Goal: Task Accomplishment & Management: Use online tool/utility

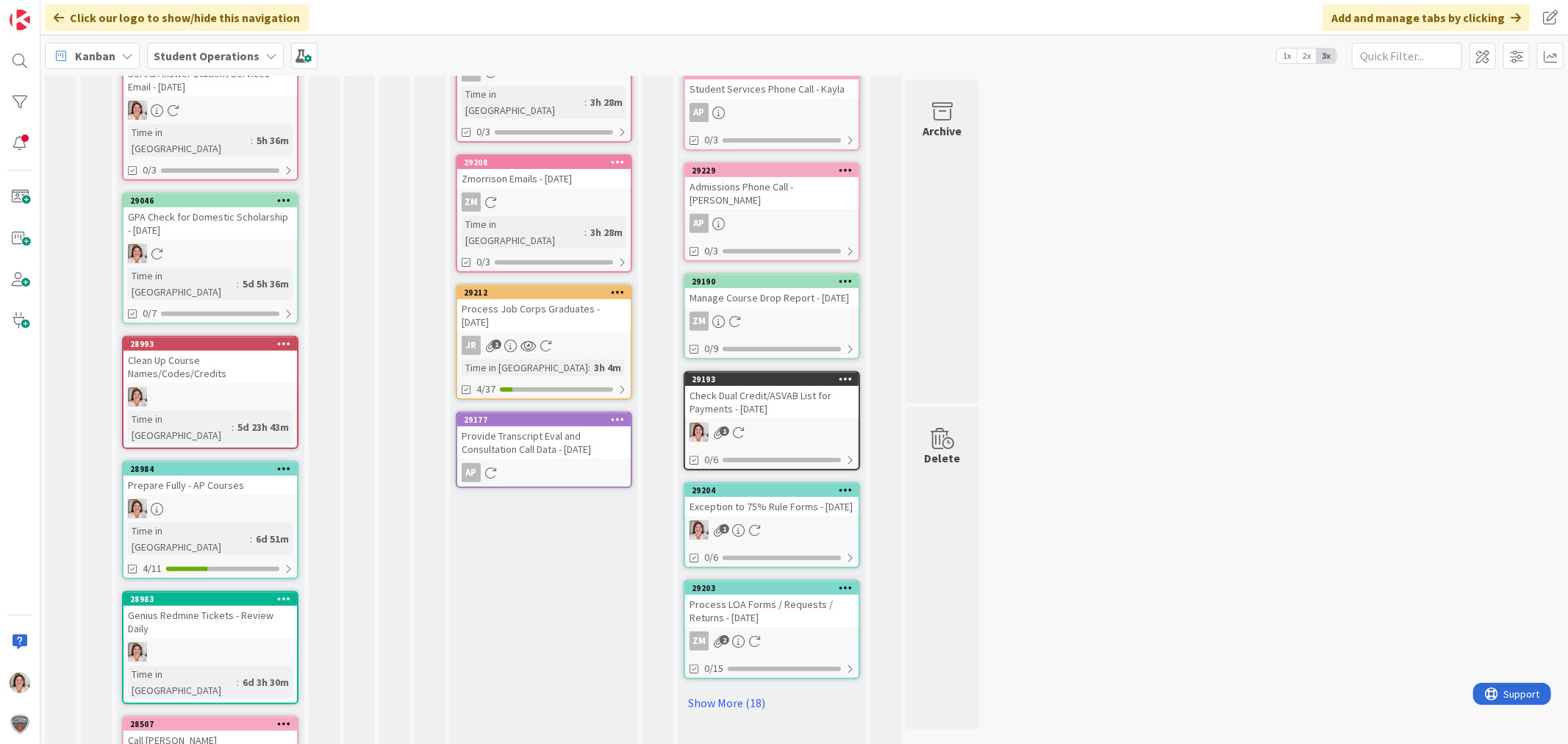
scroll to position [571, 0]
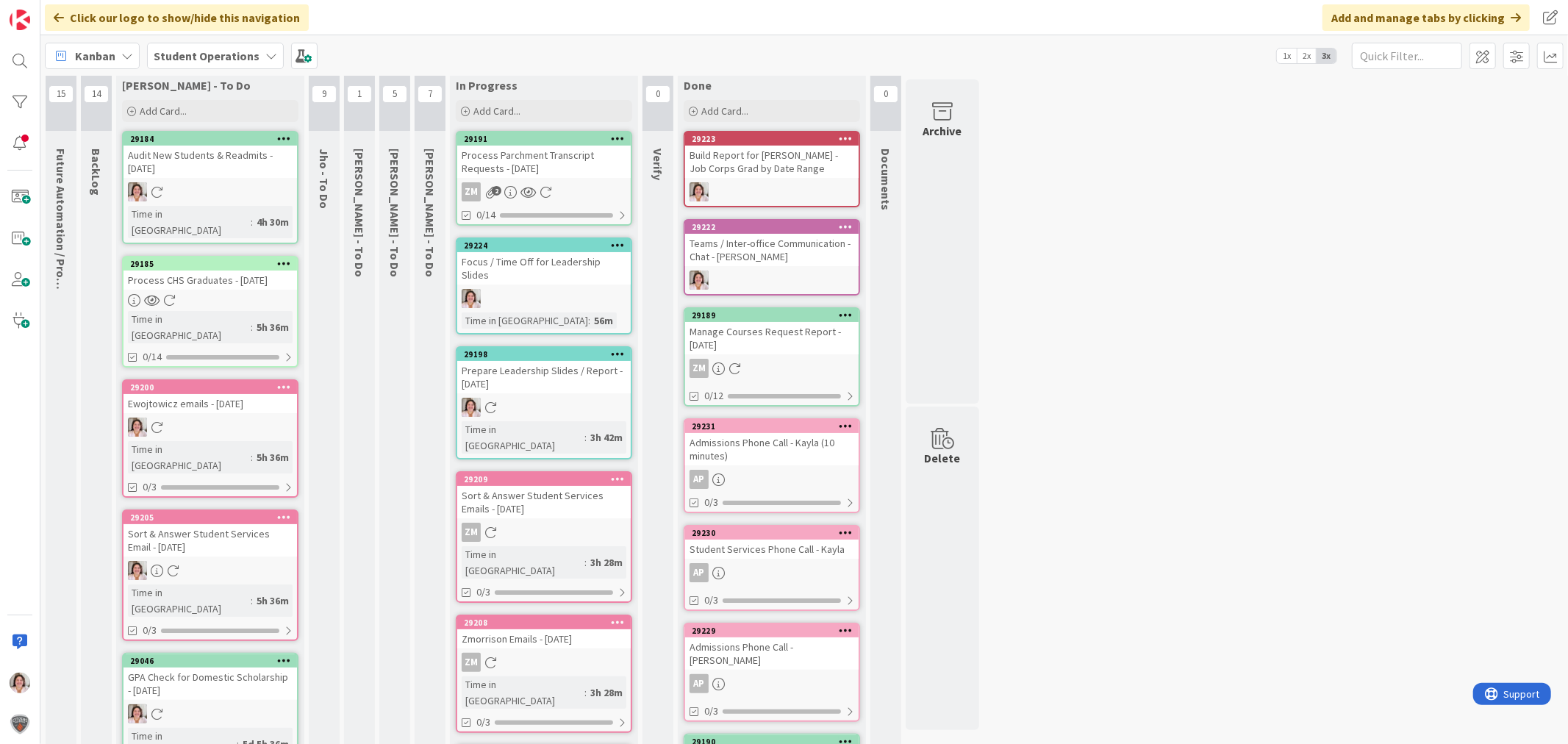
scroll to position [0, 0]
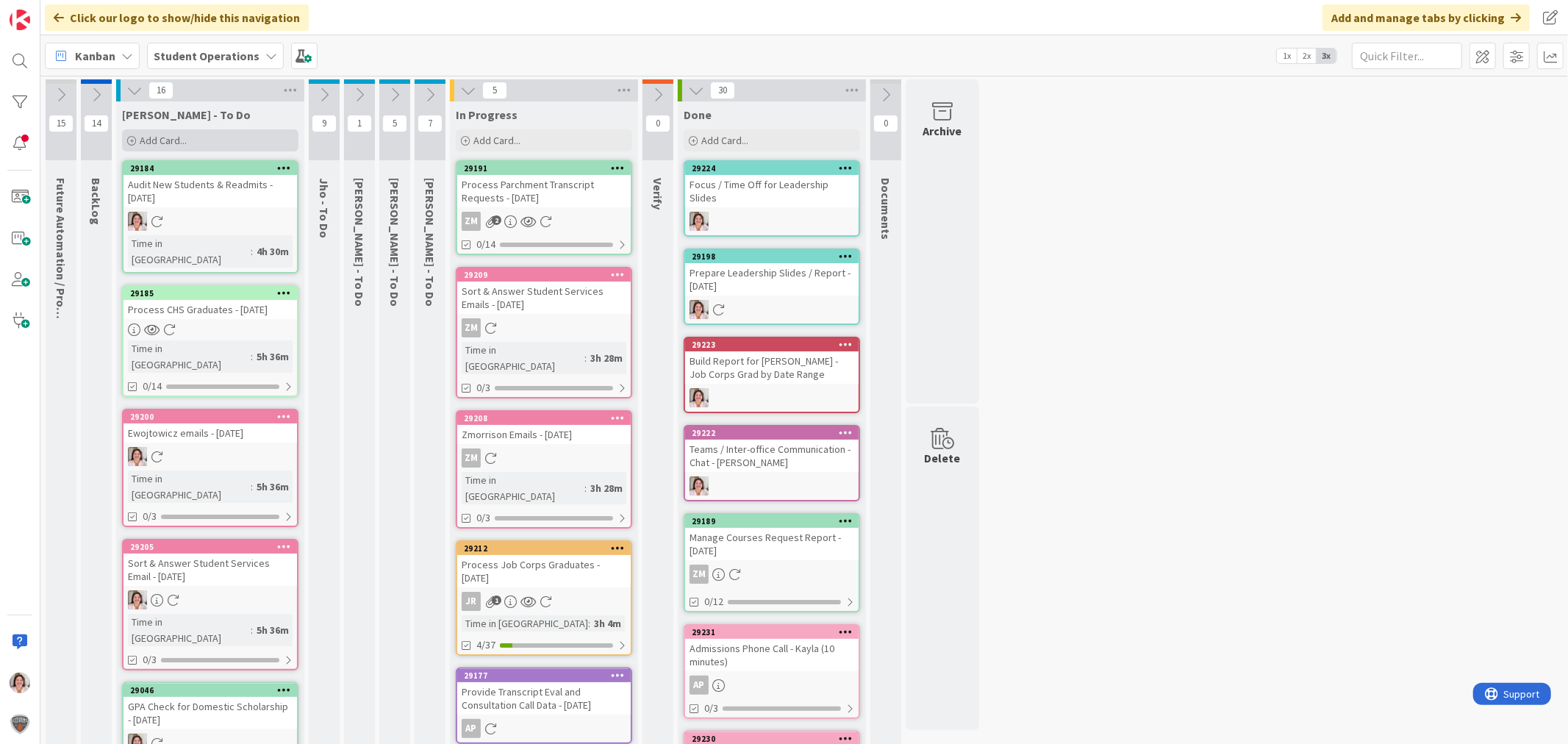
click at [153, 139] on span "Add Card..." at bounding box center [163, 140] width 47 height 13
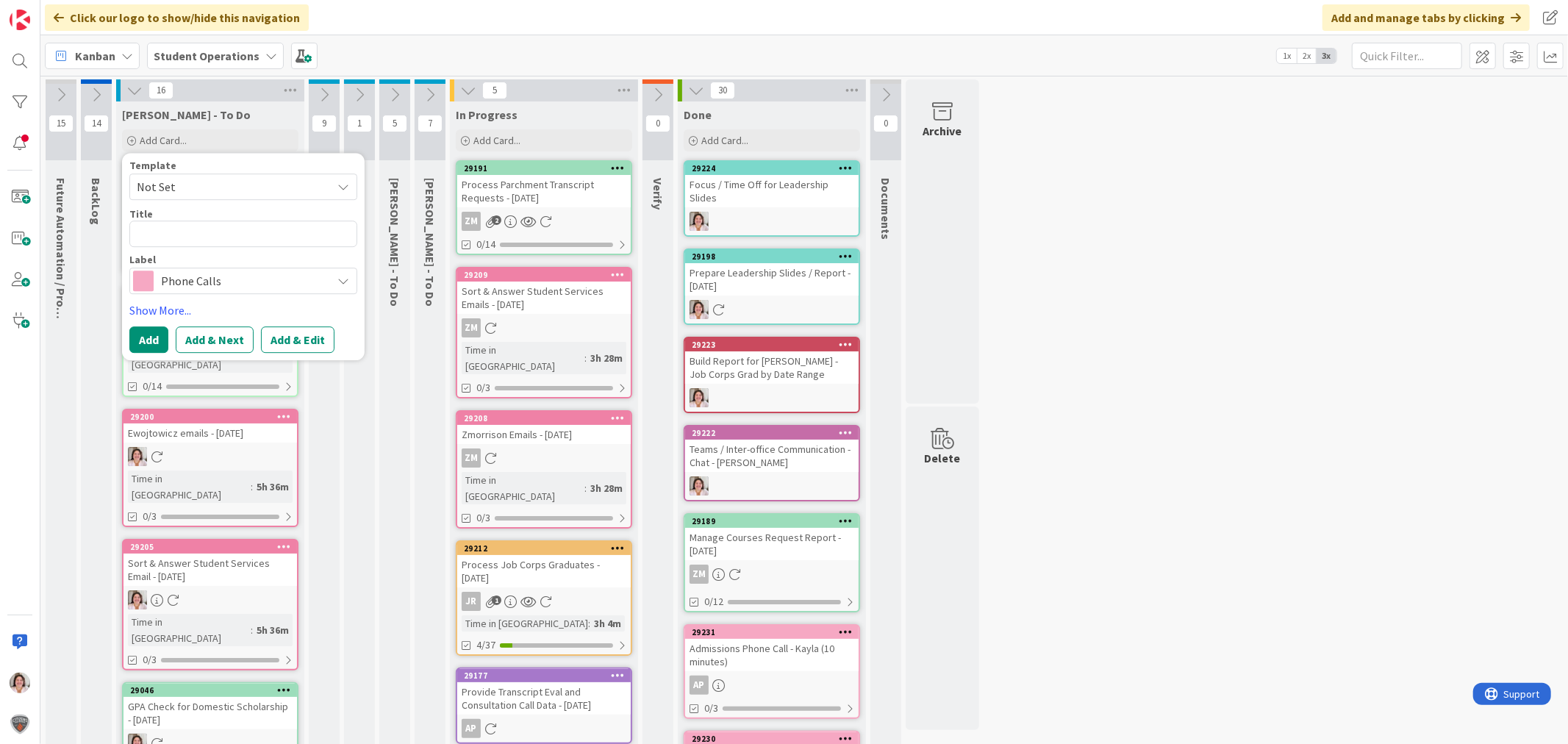
click at [181, 289] on span "Phone Calls" at bounding box center [243, 280] width 163 height 21
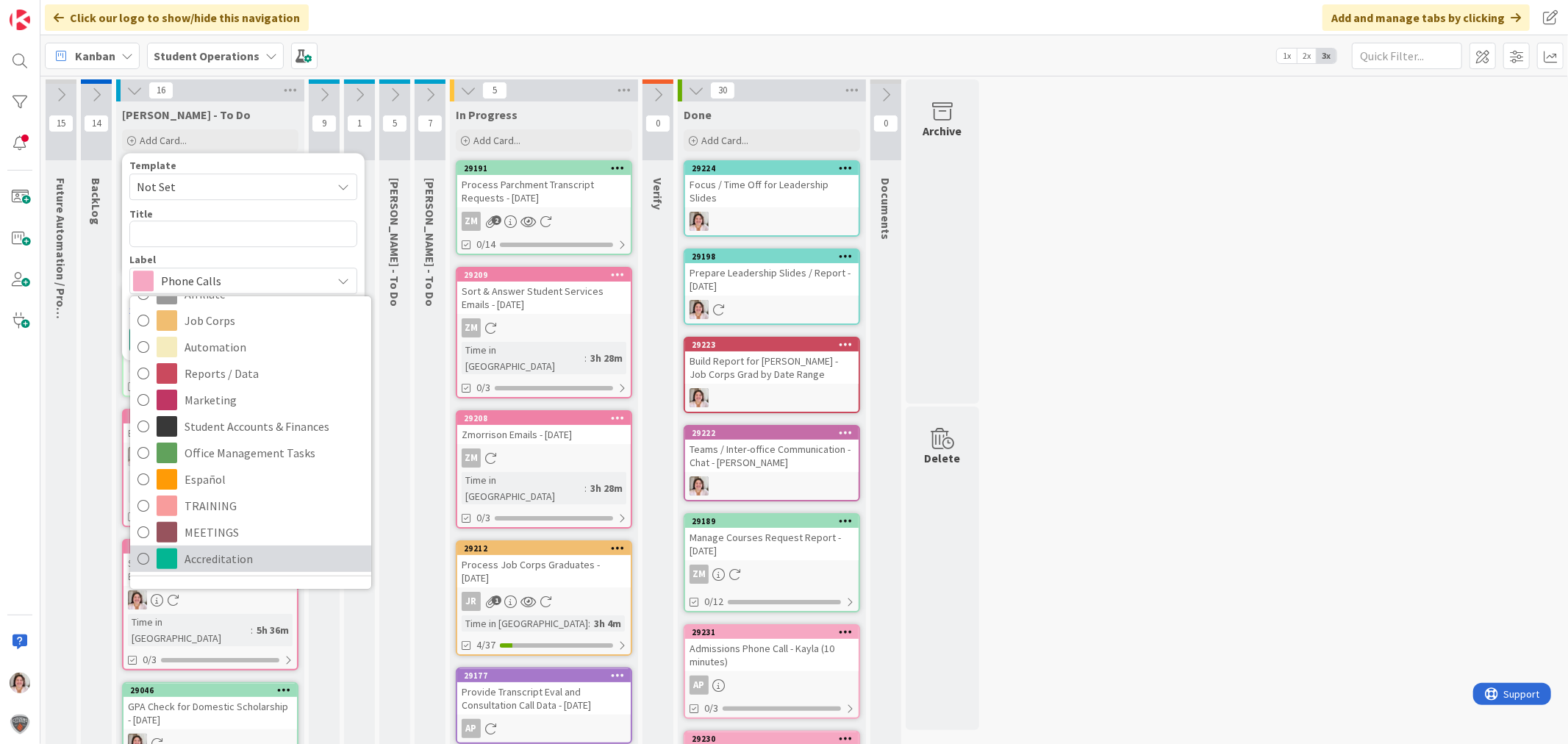
scroll to position [400, 0]
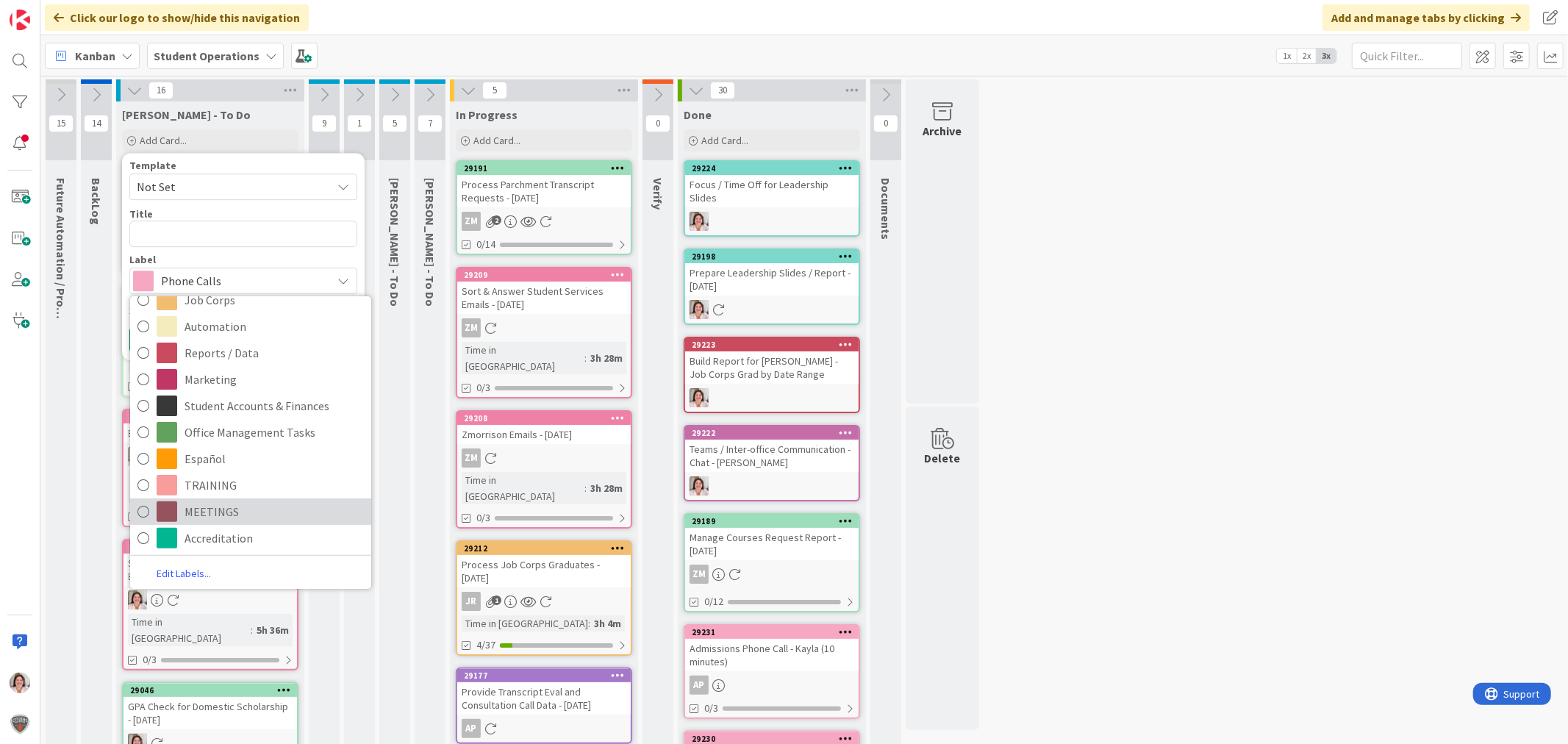
click at [231, 505] on span "MEETINGS" at bounding box center [274, 511] width 179 height 22
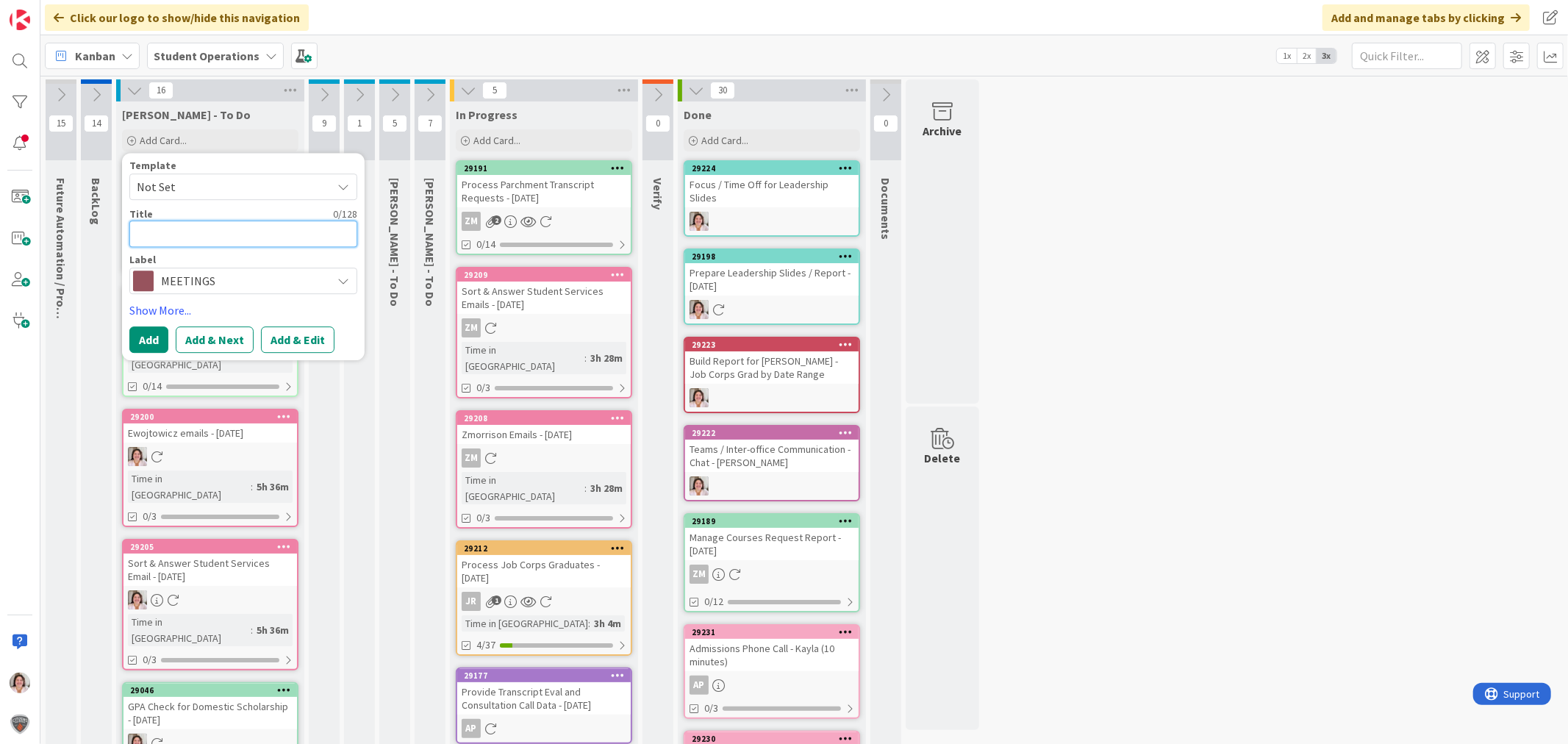
click at [195, 229] on textarea at bounding box center [243, 234] width 228 height 27
type textarea "x"
type textarea "W"
type textarea "x"
type textarea "We"
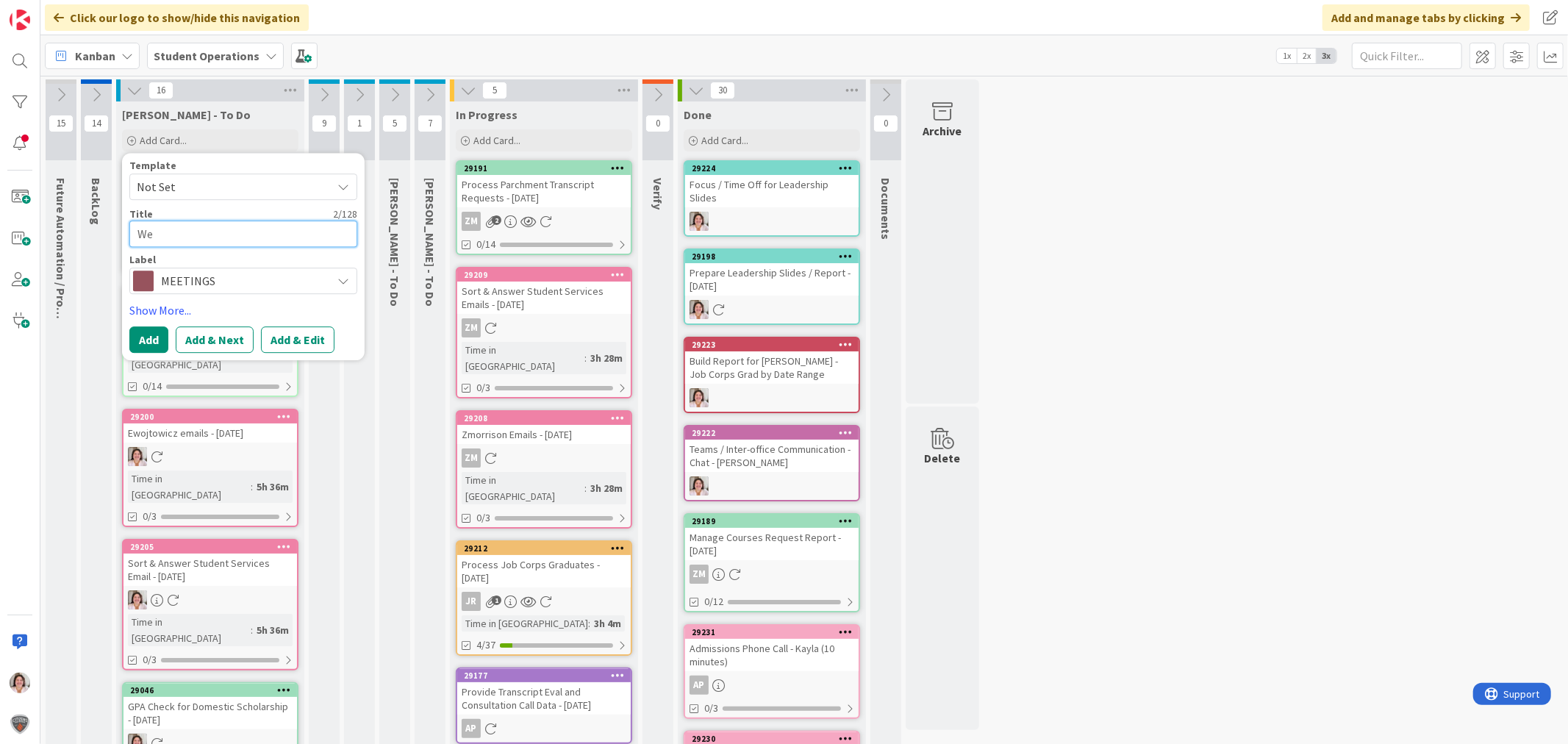
type textarea "x"
type textarea "Wee"
type textarea "x"
type textarea "Week"
type textarea "x"
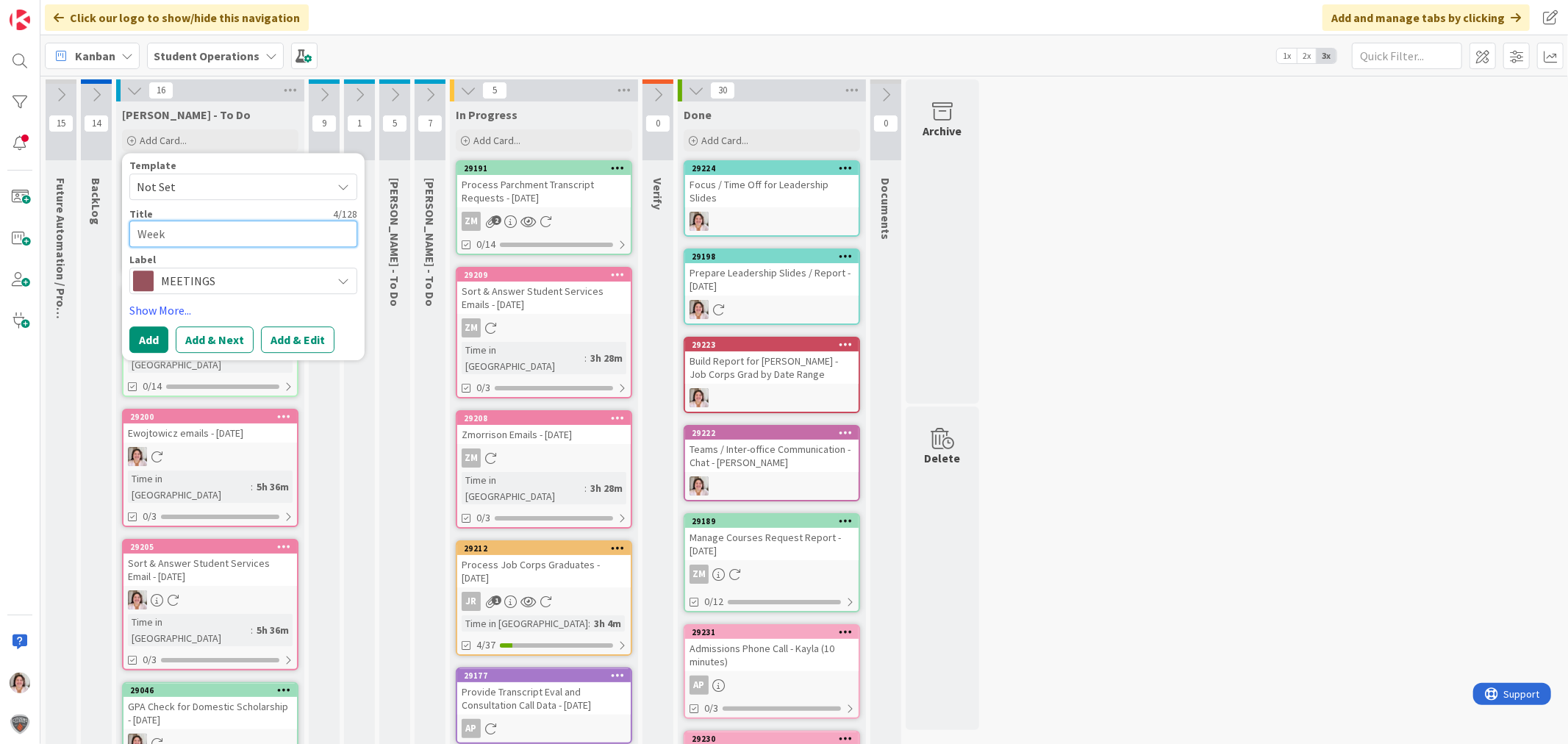
type textarea "Weekl"
type textarea "x"
type textarea "Weekly"
type textarea "x"
type textarea "Weekly"
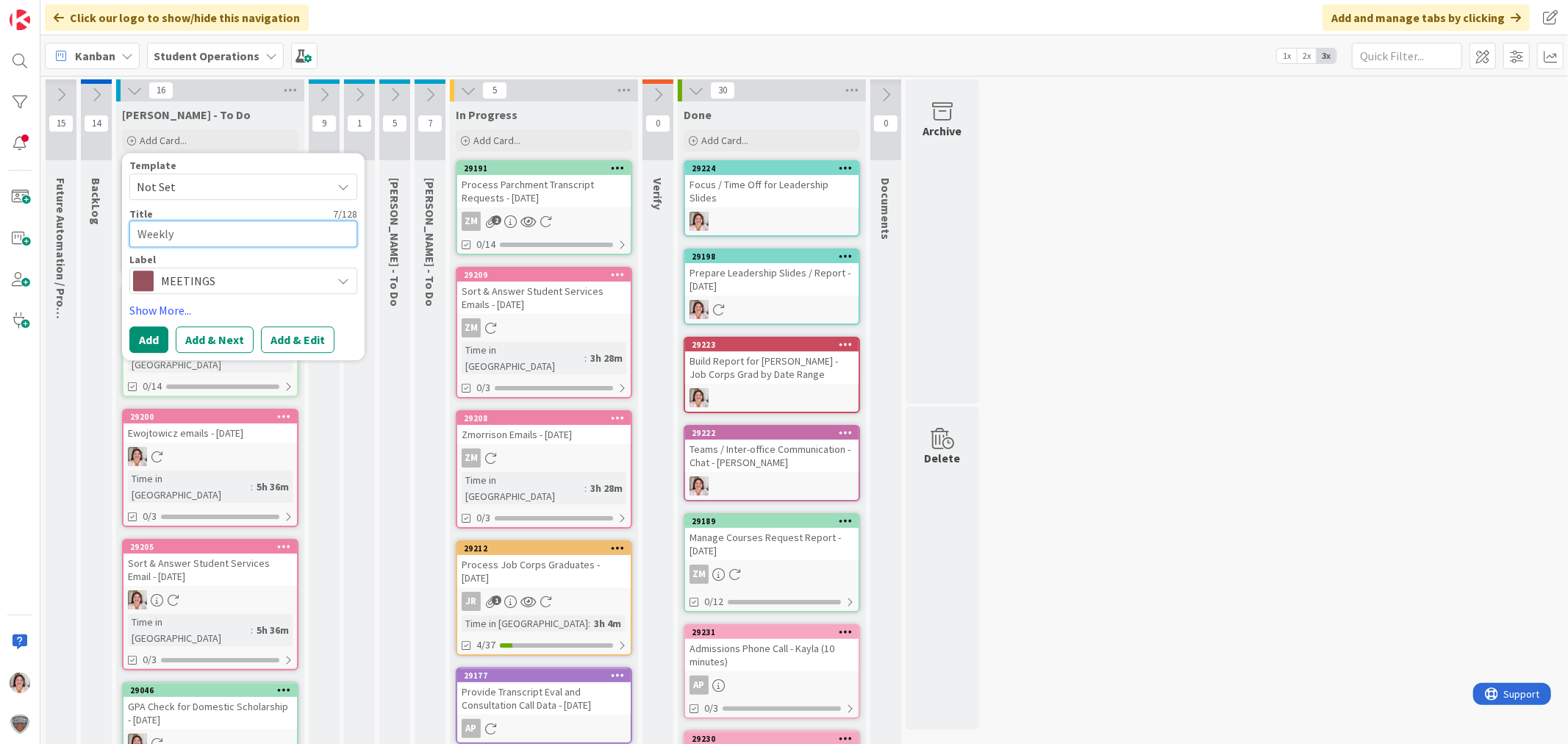
type textarea "x"
type textarea "Weekly L"
type textarea "x"
type textarea "Weekly Le"
type textarea "x"
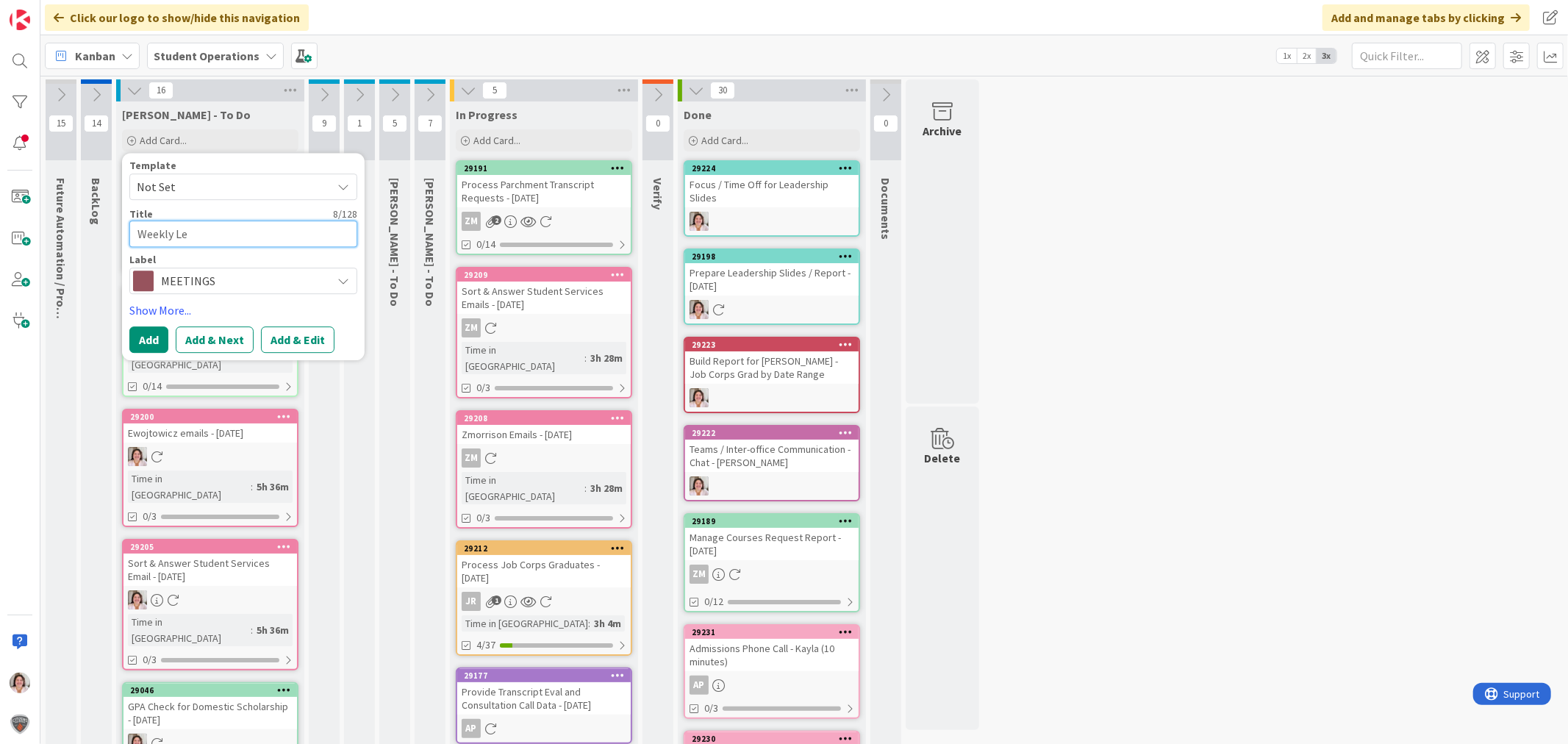
type textarea "Weekly Lea"
type textarea "x"
type textarea "Weekly Lead"
type textarea "x"
type textarea "Weekly Leade"
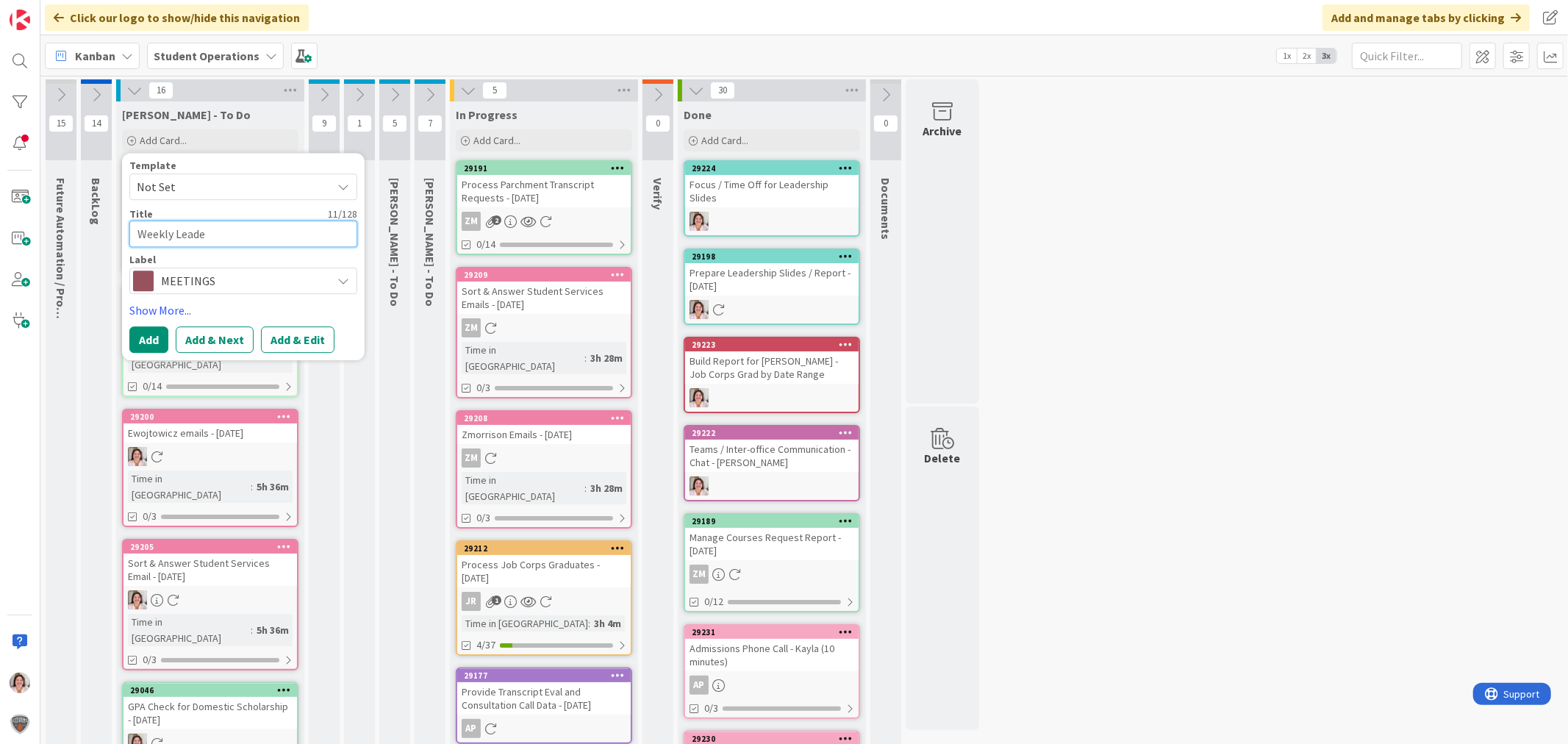
type textarea "x"
type textarea "Weekly Leader"
type textarea "x"
type textarea "Weekly Leaders"
type textarea "x"
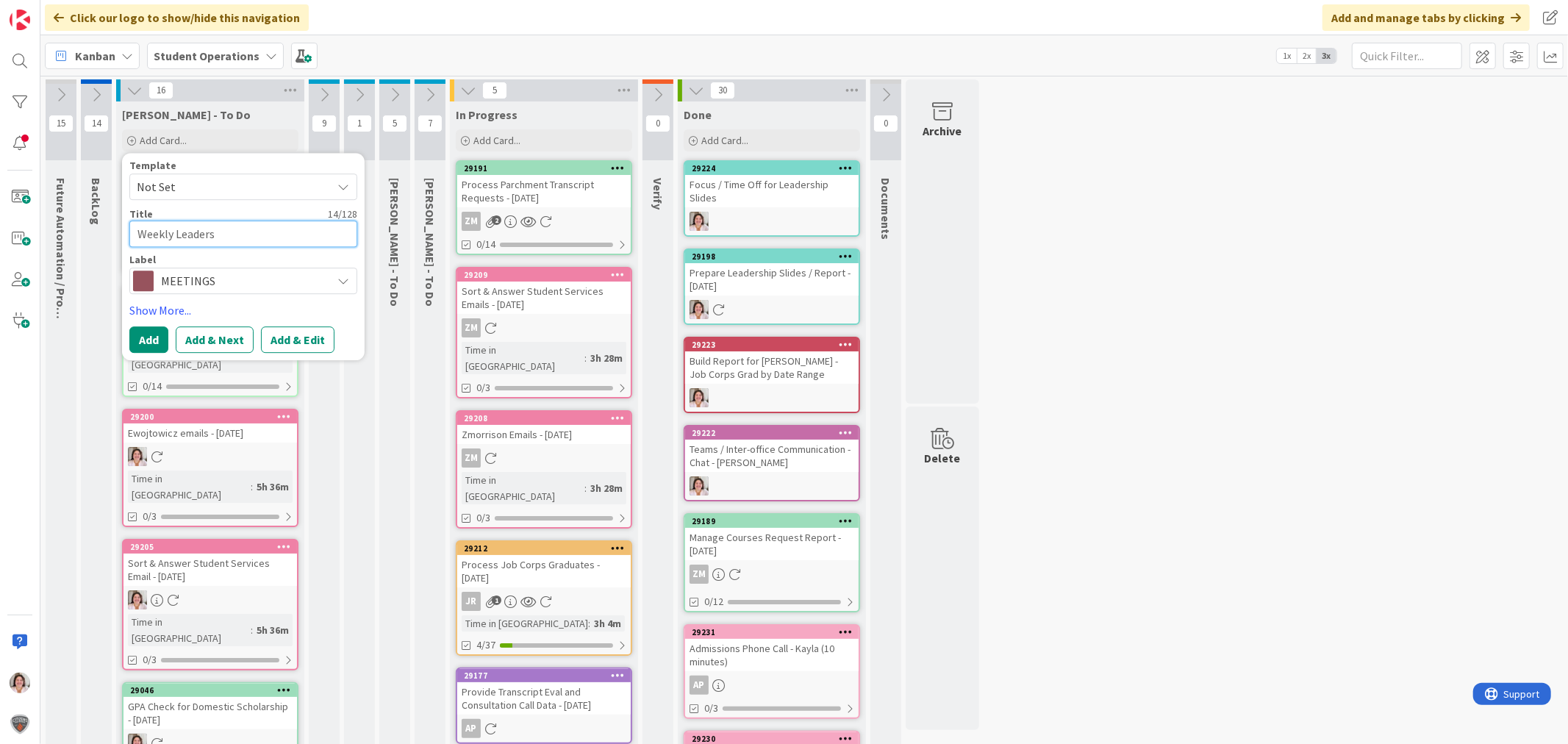
type textarea "Weekly Leadersh"
type textarea "x"
type textarea "Weekly Leadershi"
type textarea "x"
type textarea "Weekly Leadership"
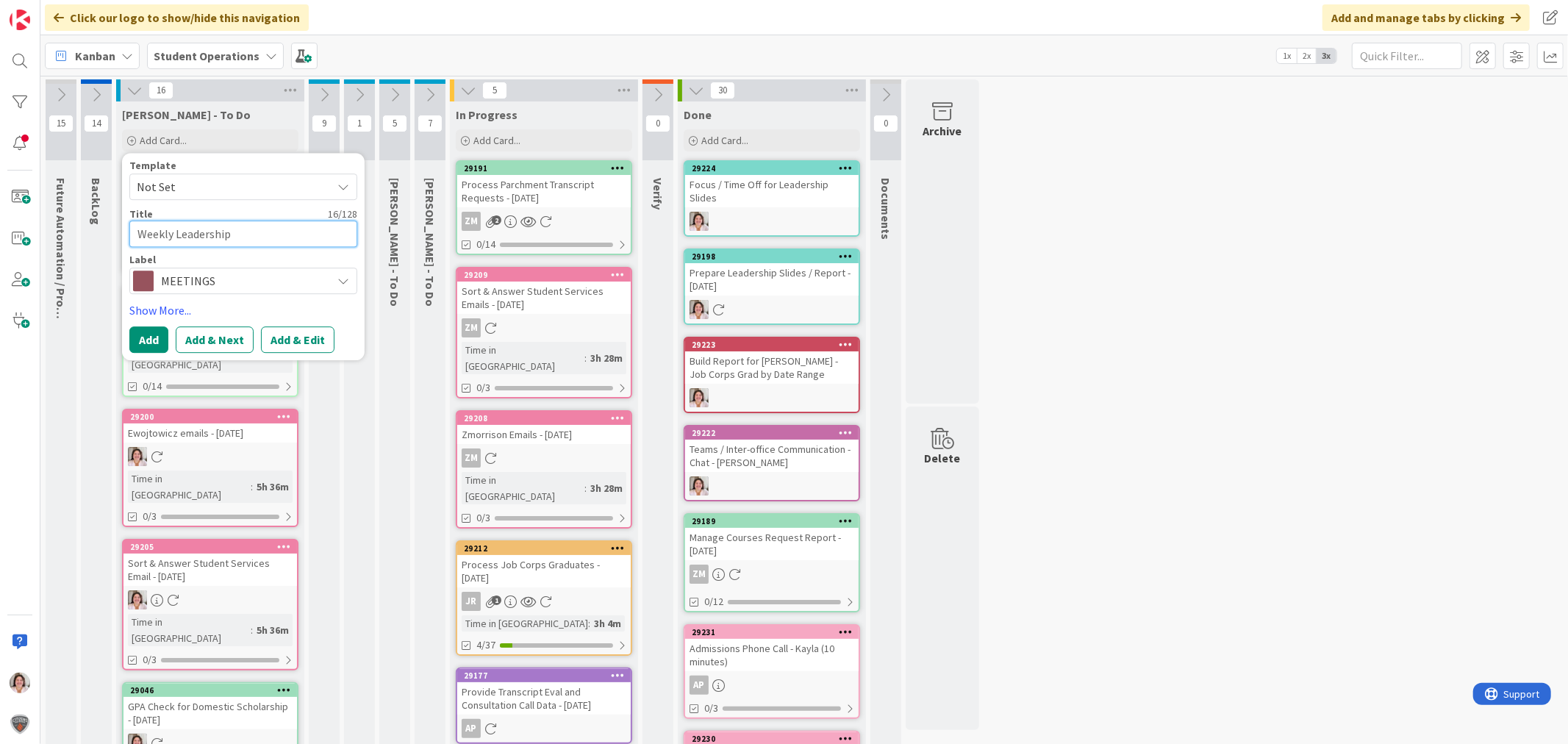
type textarea "x"
type textarea "Weekly Leadership"
type textarea "x"
type textarea "Weekly Leadership M"
type textarea "x"
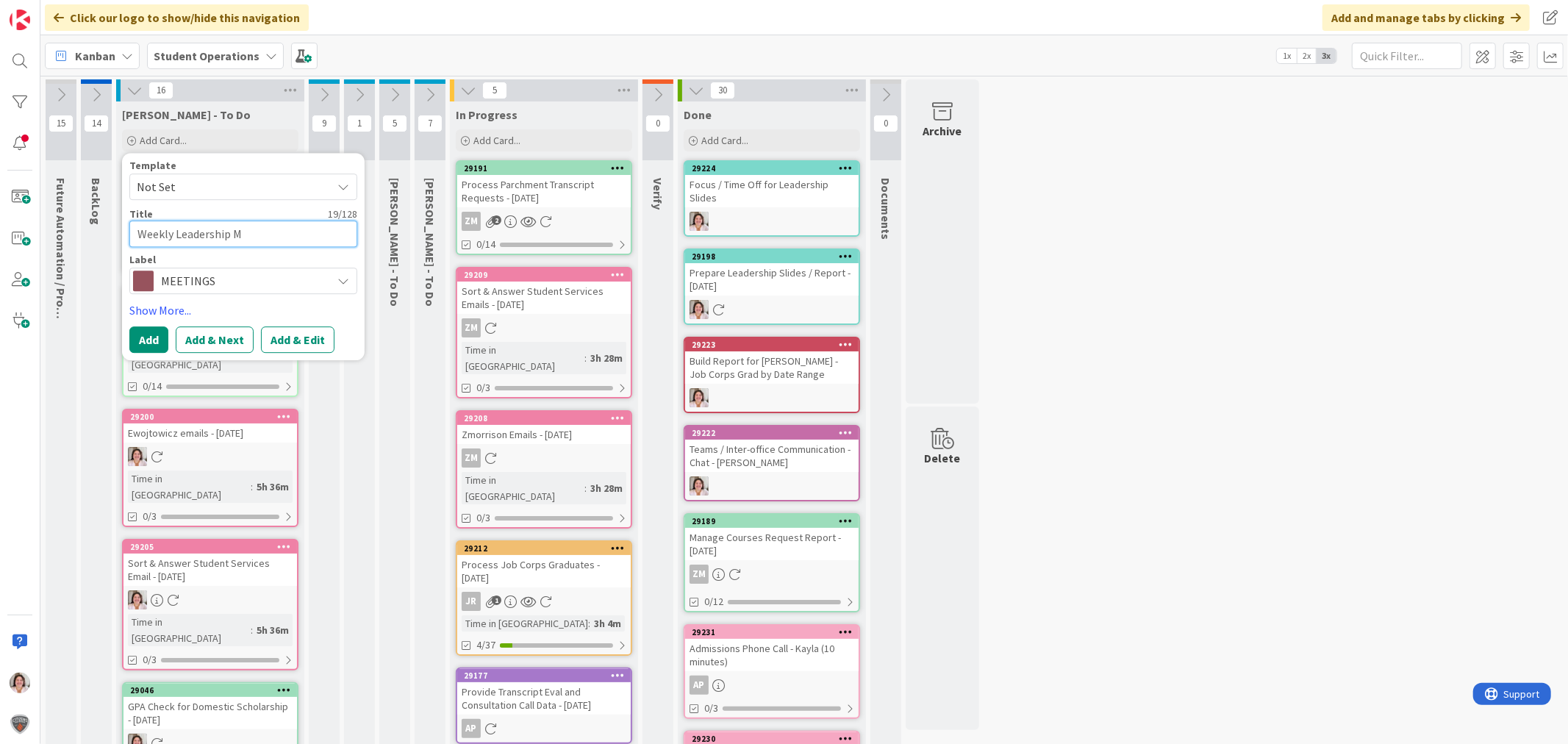
type textarea "Weekly Leadership Me"
type textarea "x"
type textarea "Weekly Leadership Mee"
type textarea "x"
type textarea "Weekly Leadership Meet"
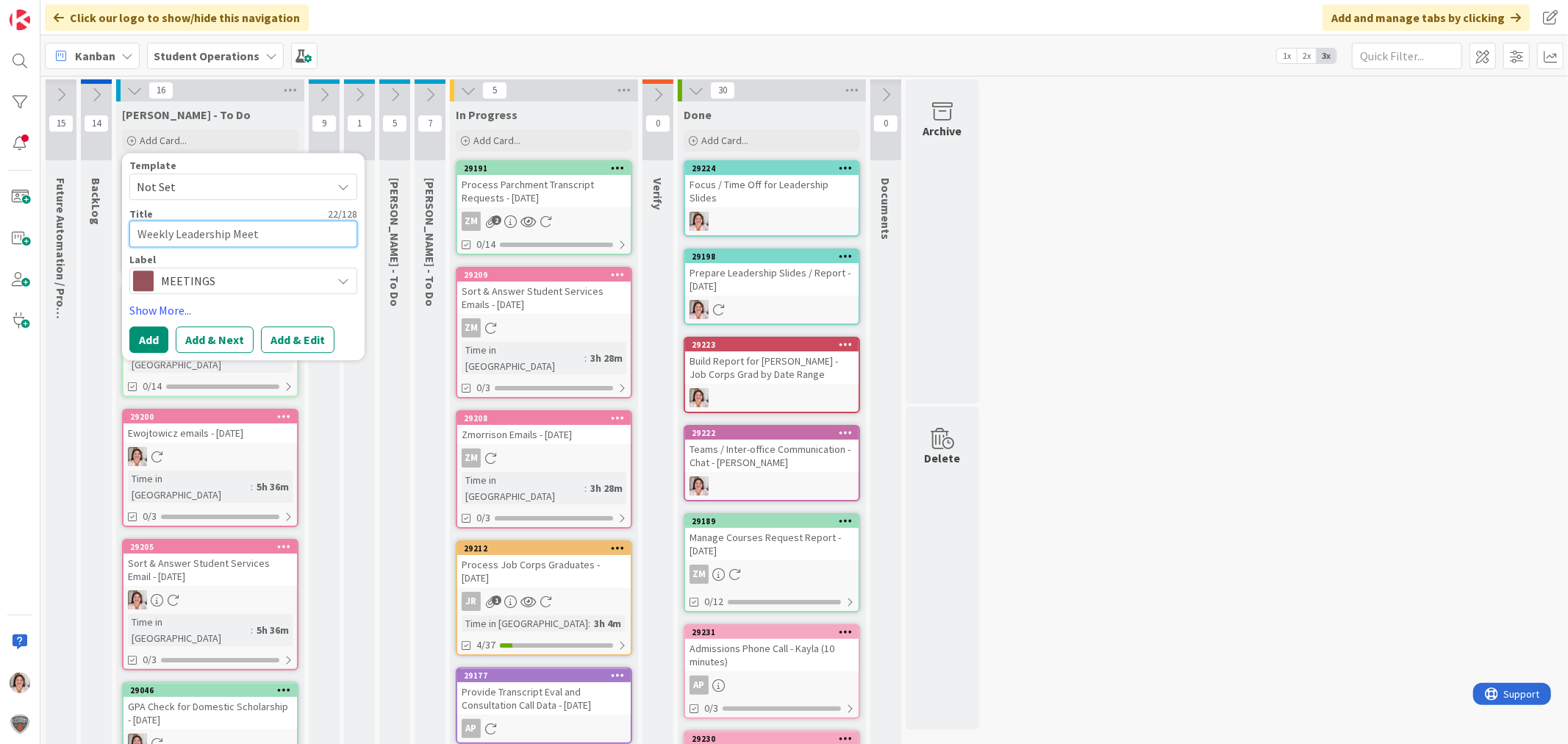
type textarea "x"
type textarea "Weekly Leadership Meeti"
type textarea "x"
type textarea "Weekly Leadership Meetin"
type textarea "x"
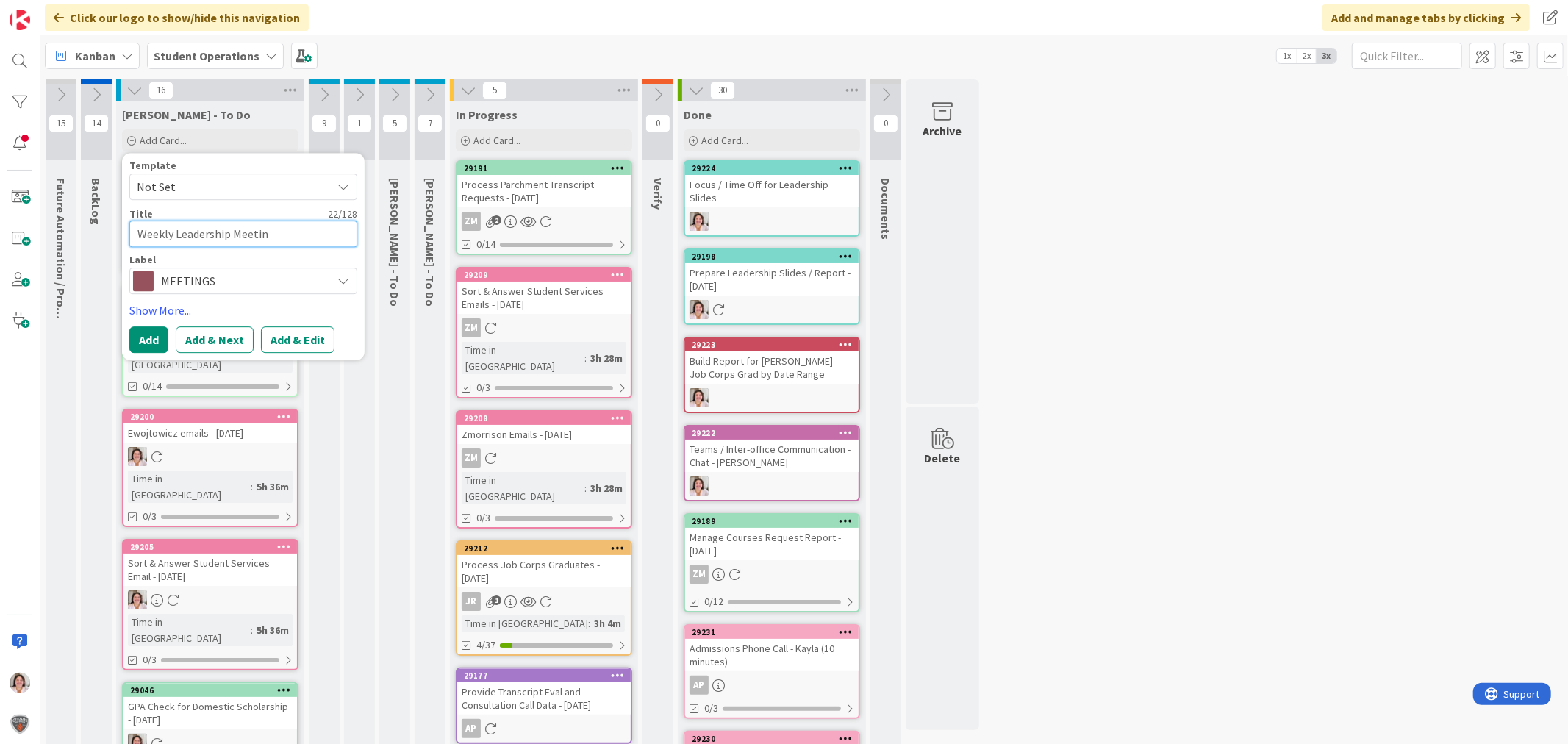
type textarea "Weekly Leadership Meeting"
type textarea "x"
type textarea "Weekly Leadership Meeting"
type textarea "x"
type textarea "Weekly Leadership Meeting -"
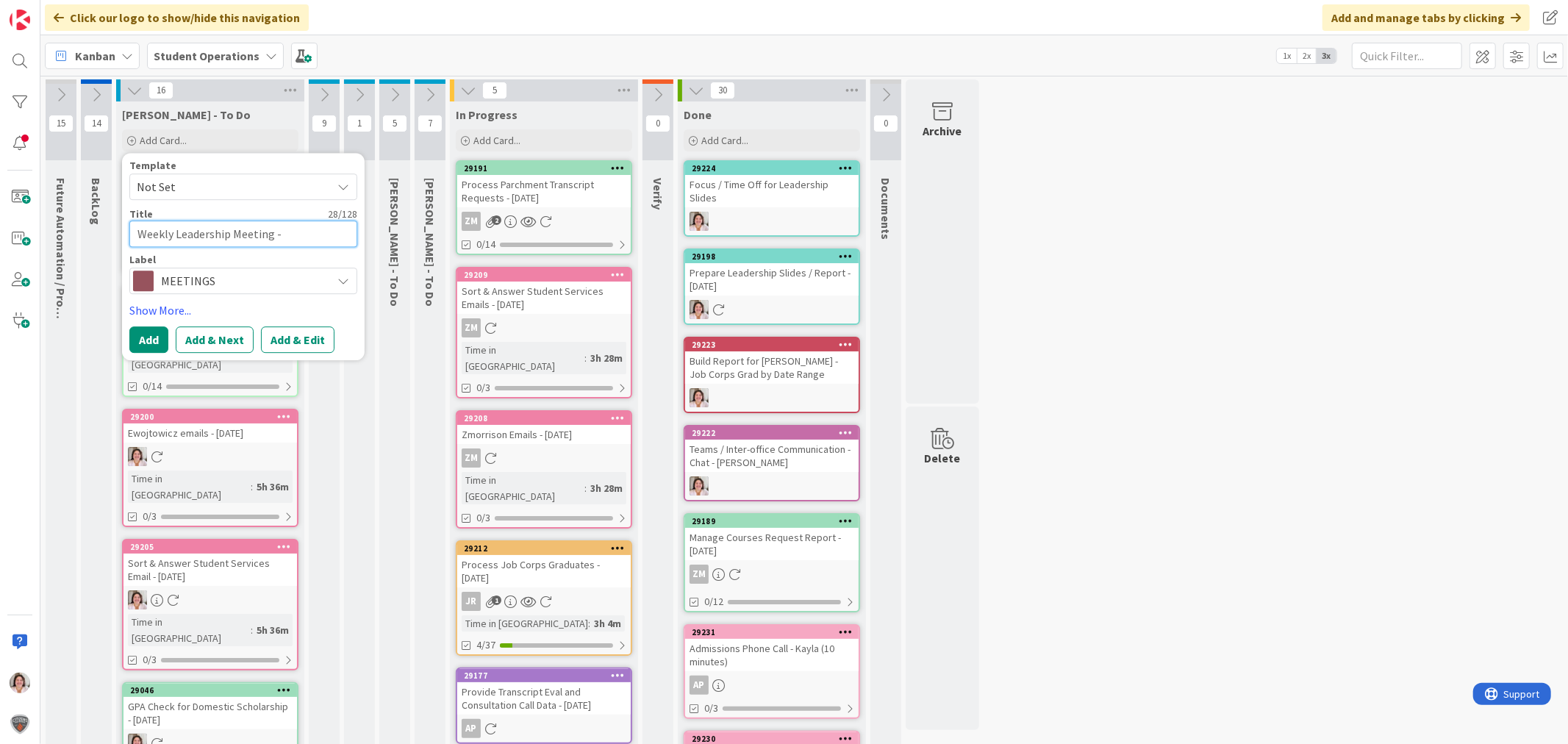
type textarea "x"
type textarea "Weekly Leadership Meeting - 3"
type textarea "x"
type textarea "Weekly Leadership Meeting - 30"
type textarea "x"
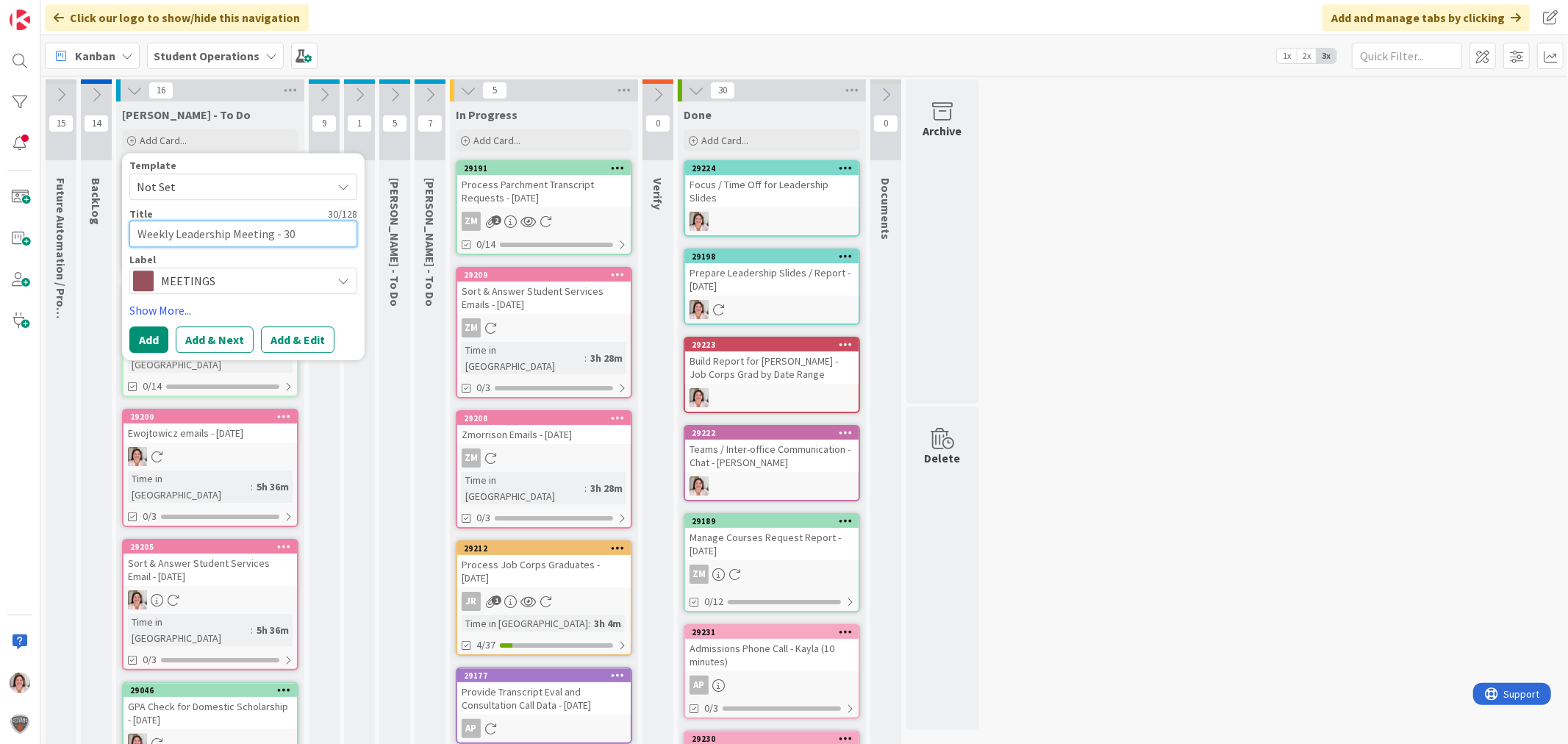
type textarea "Weekly Leadership Meeting - 30"
type textarea "x"
type textarea "Weekly Leadership Meeting - 30 M"
type textarea "x"
type textarea "Weekly Leadership Meeting - 30 Mi"
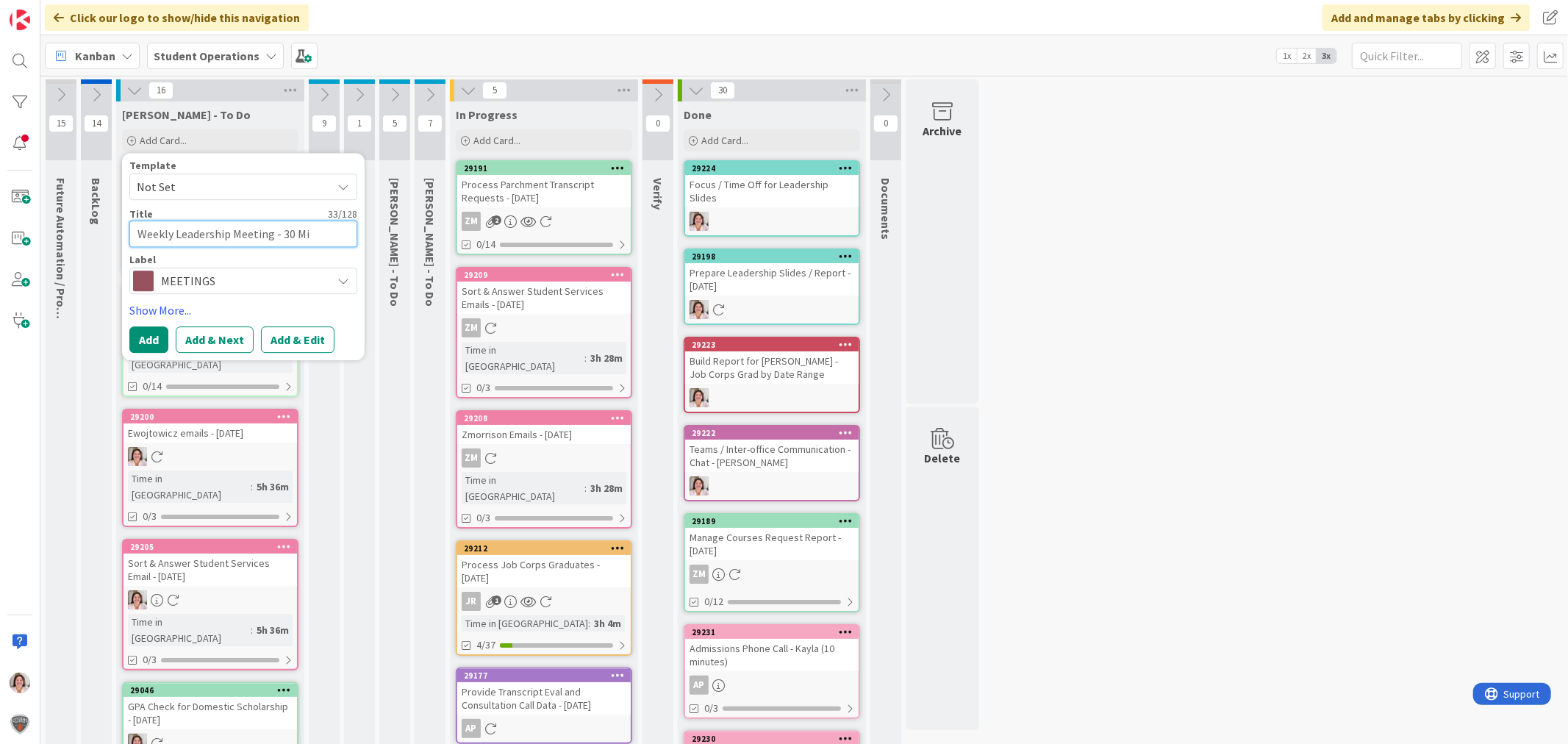
type textarea "x"
type textarea "Weekly Leadership Meeting - 30 Min"
type textarea "x"
type textarea "Weekly Leadership Meeting - 30 Minu"
type textarea "x"
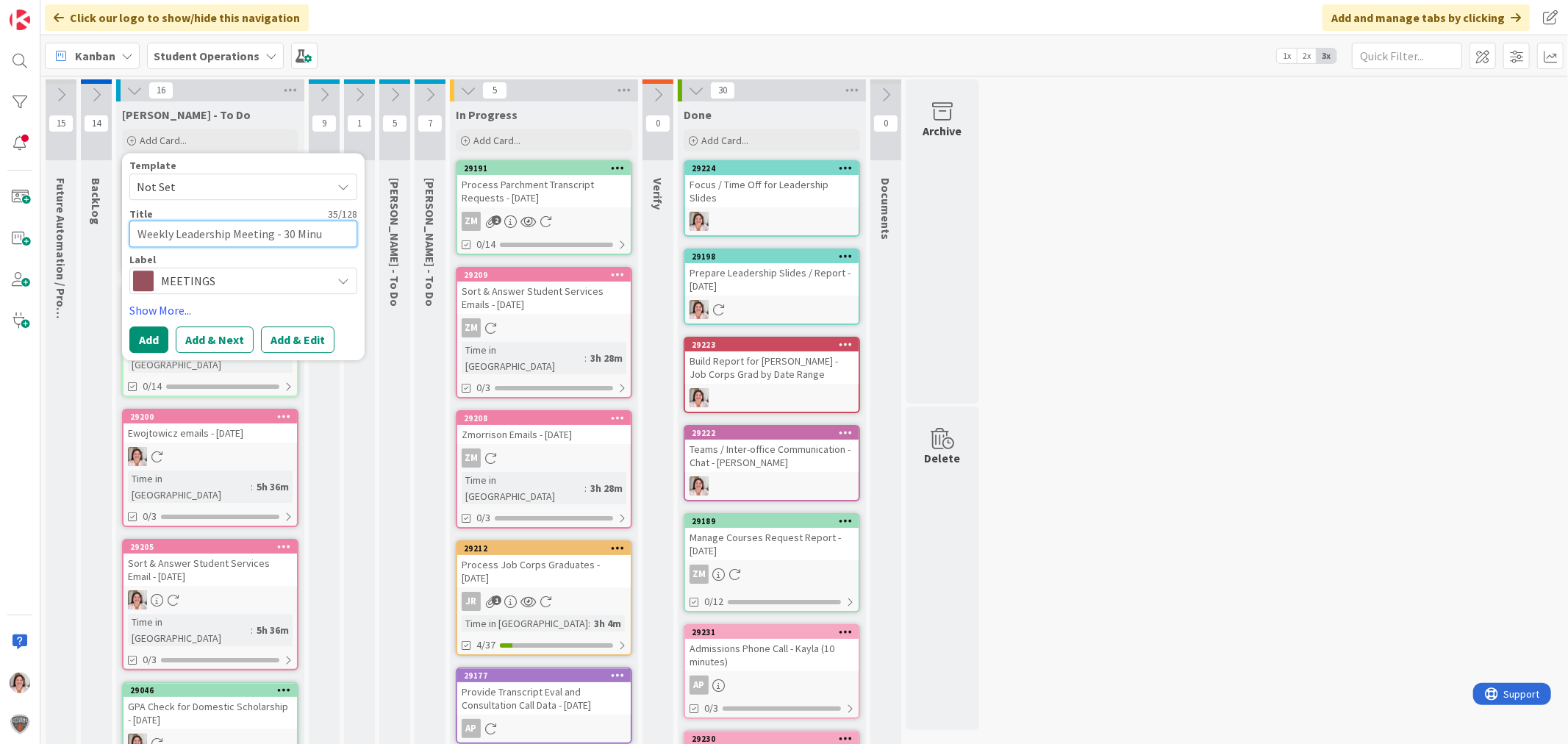
type textarea "Weekly Leadership Meeting - 30 Minut"
type textarea "x"
type textarea "Weekly Leadership Meeting - 30 Minute"
type textarea "x"
type textarea "Weekly Leadership Meeting - 30 Minutes"
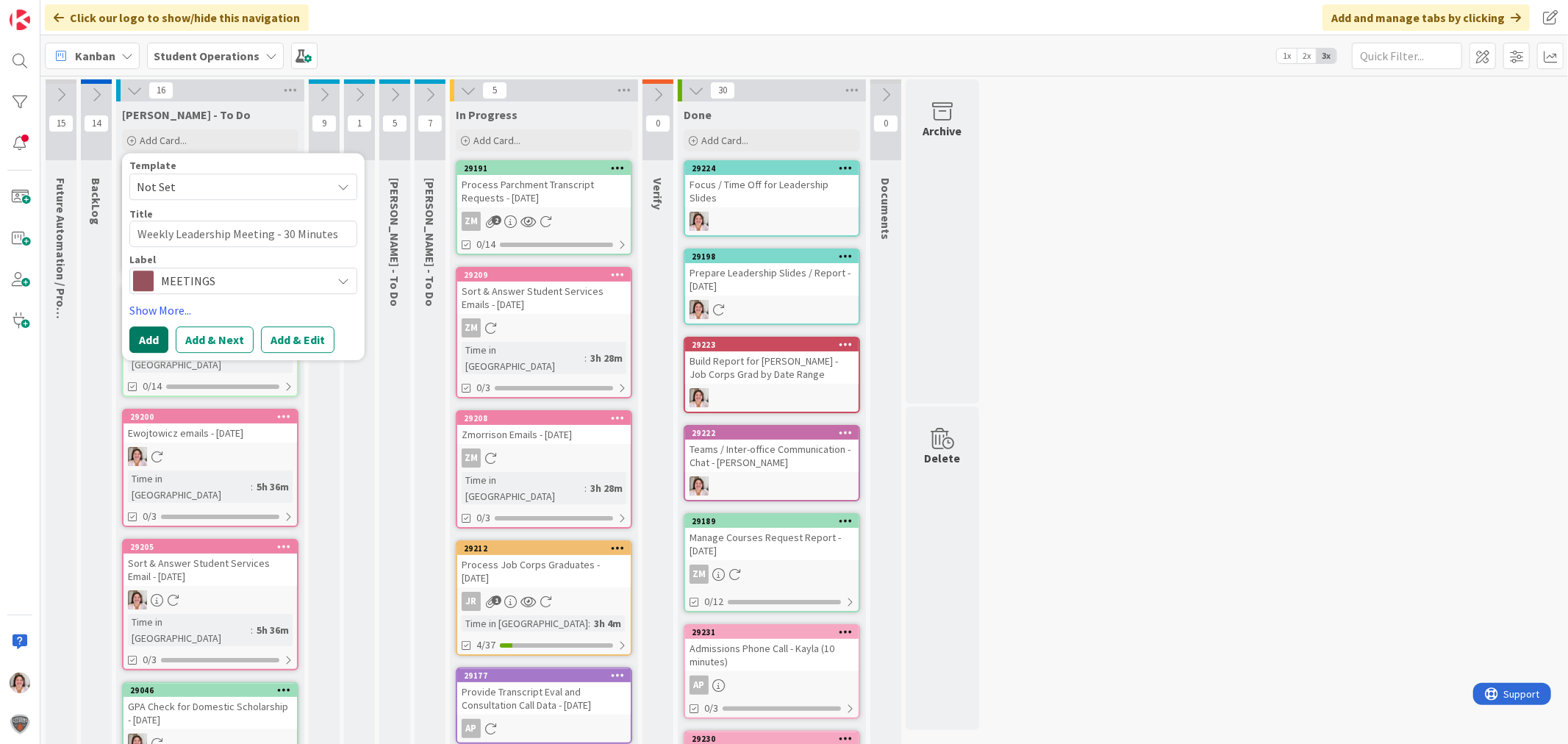
click at [151, 344] on button "Add" at bounding box center [148, 339] width 39 height 27
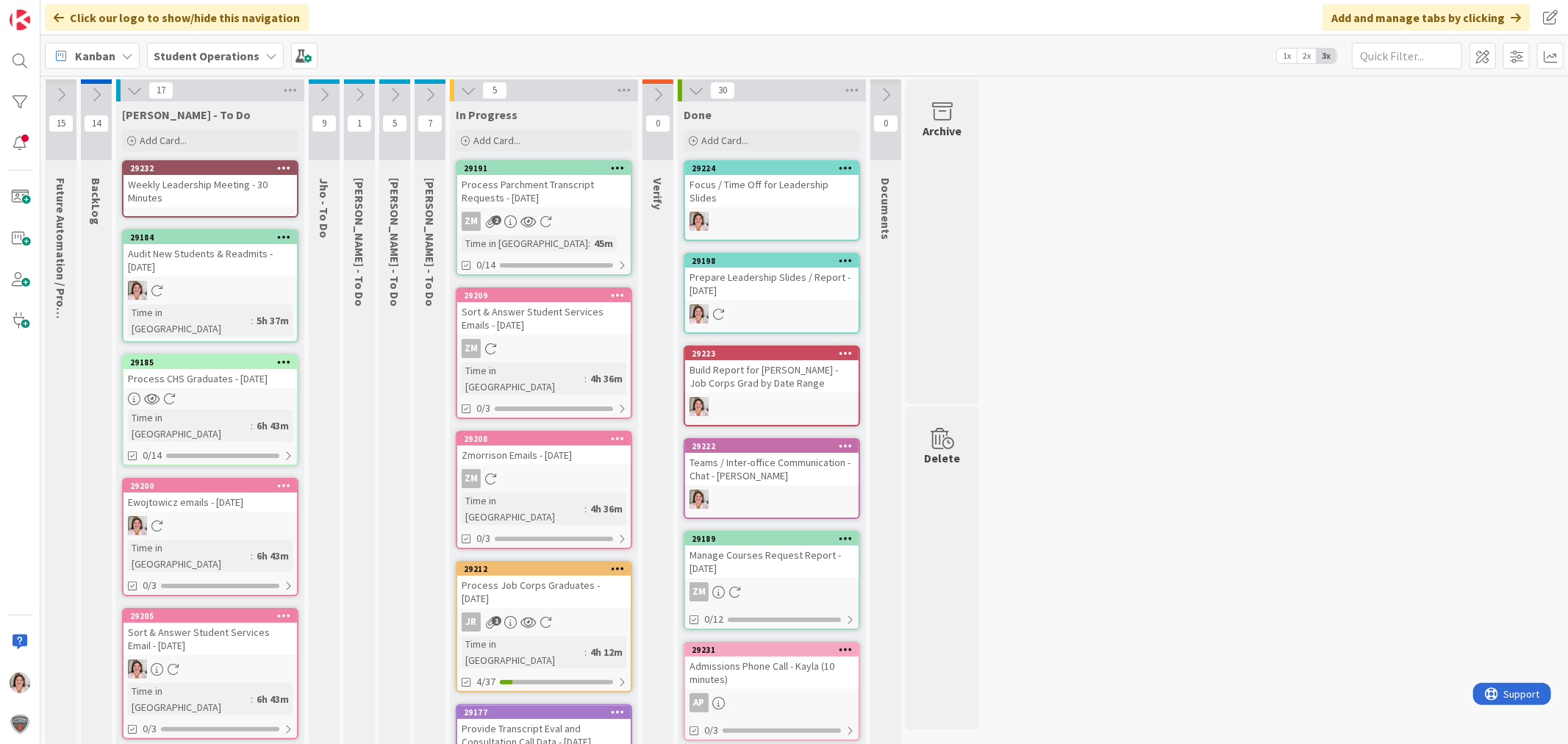
click at [284, 165] on icon at bounding box center [284, 168] width 14 height 10
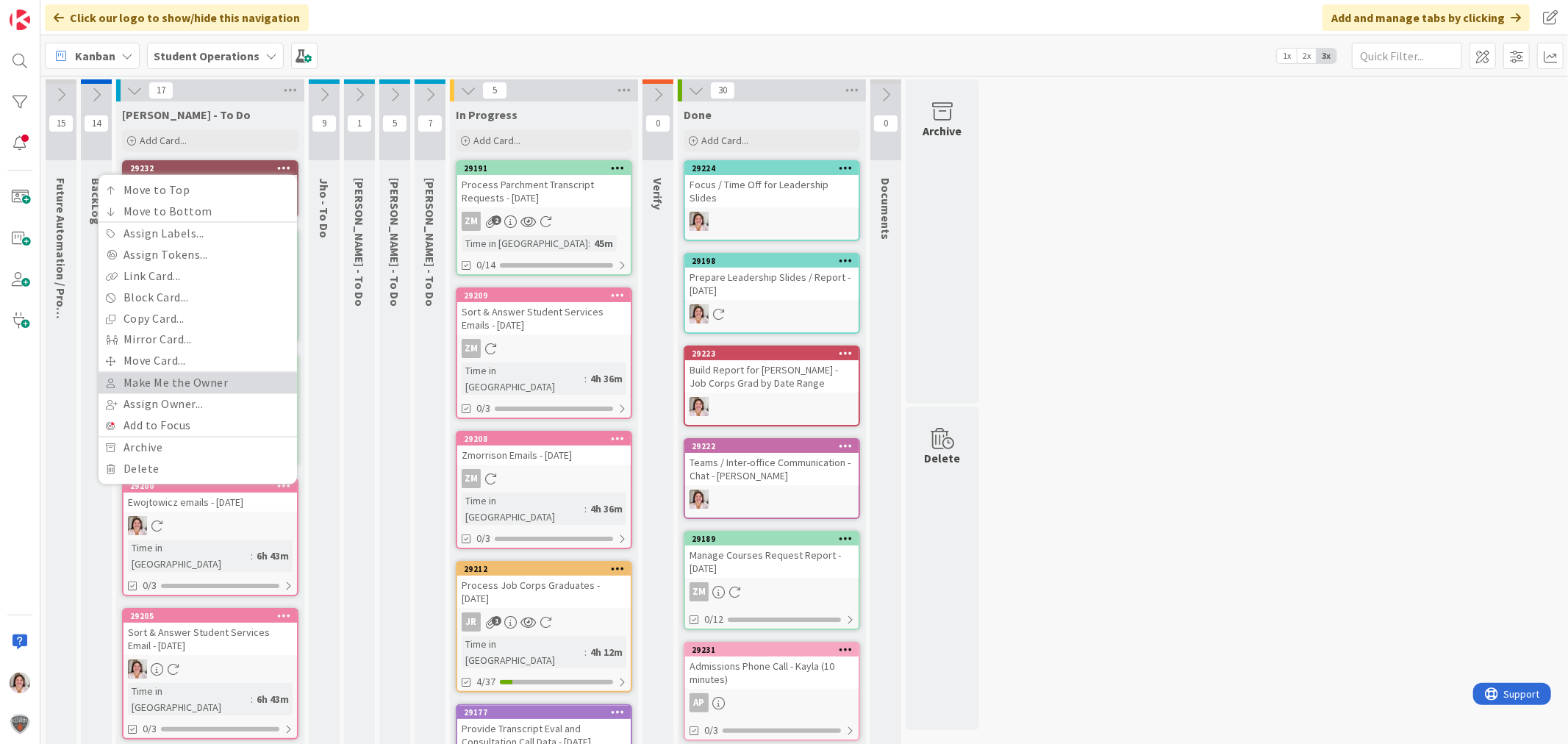
click at [177, 377] on link "Make Me the Owner" at bounding box center [198, 384] width 199 height 22
